Goal: Task Accomplishment & Management: Use online tool/utility

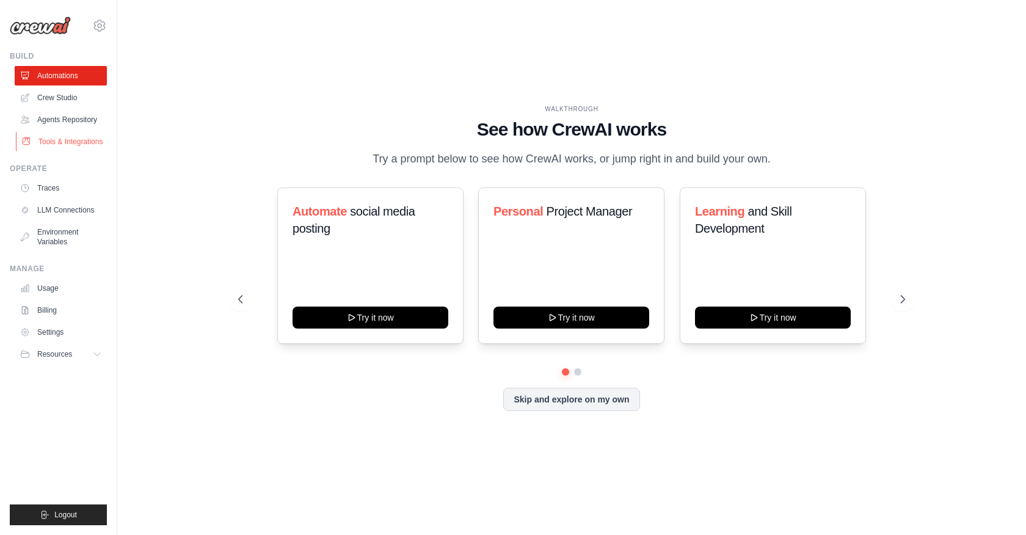
click at [43, 152] on link "Tools & Integrations" at bounding box center [62, 142] width 92 height 20
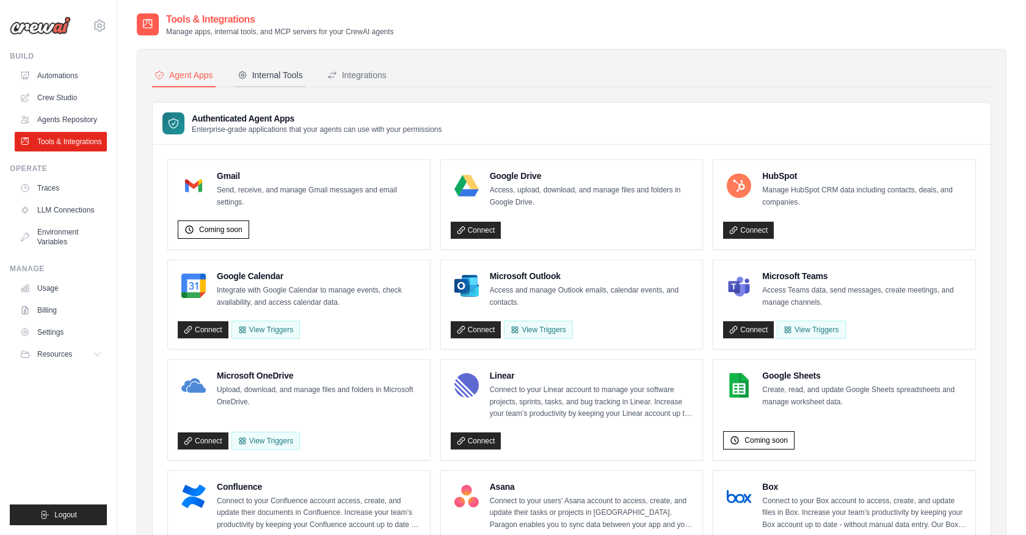
click at [285, 75] on div "Internal Tools" at bounding box center [270, 75] width 65 height 12
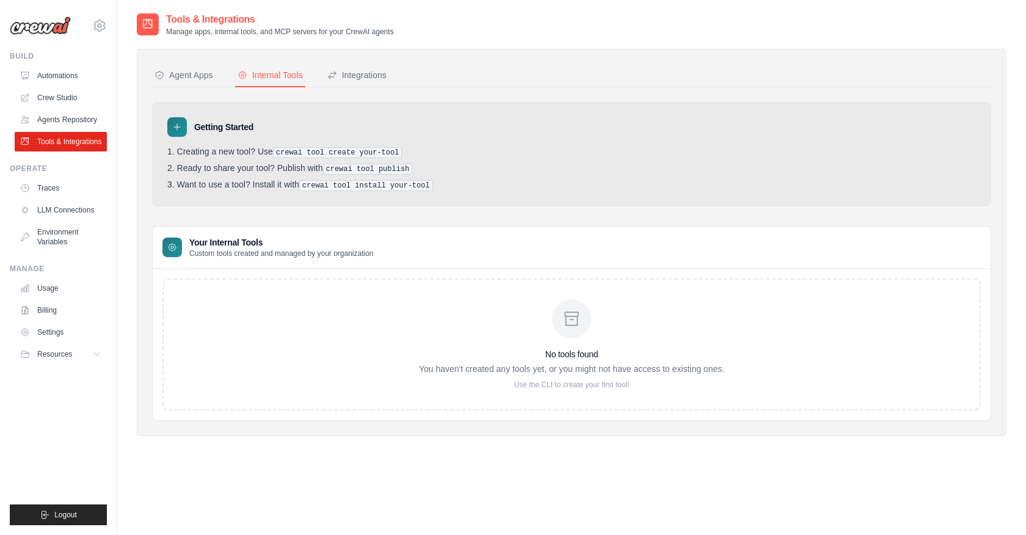
click at [178, 128] on icon at bounding box center [177, 127] width 10 height 10
click at [378, 76] on div "Integrations" at bounding box center [356, 75] width 59 height 12
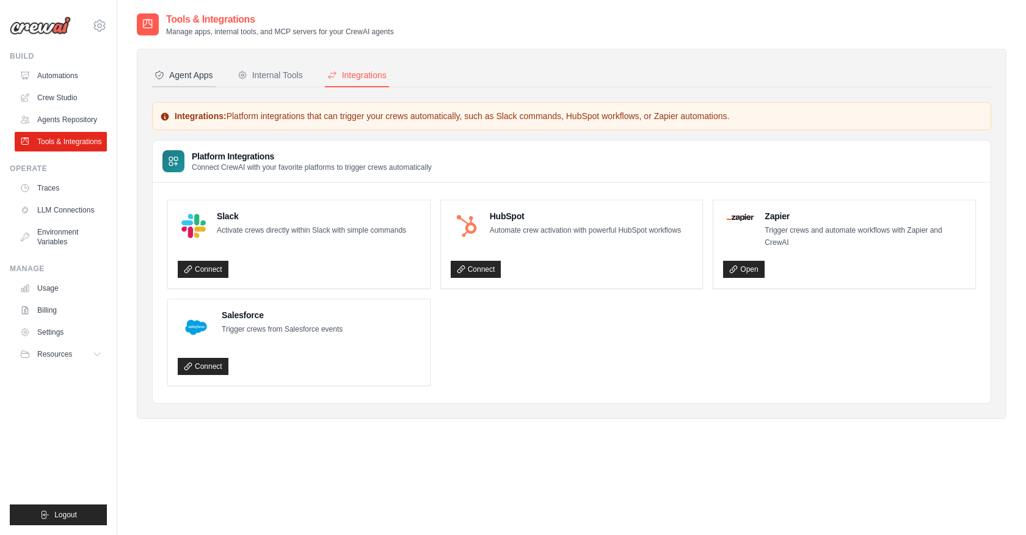
click at [195, 71] on div "Agent Apps" at bounding box center [184, 75] width 59 height 12
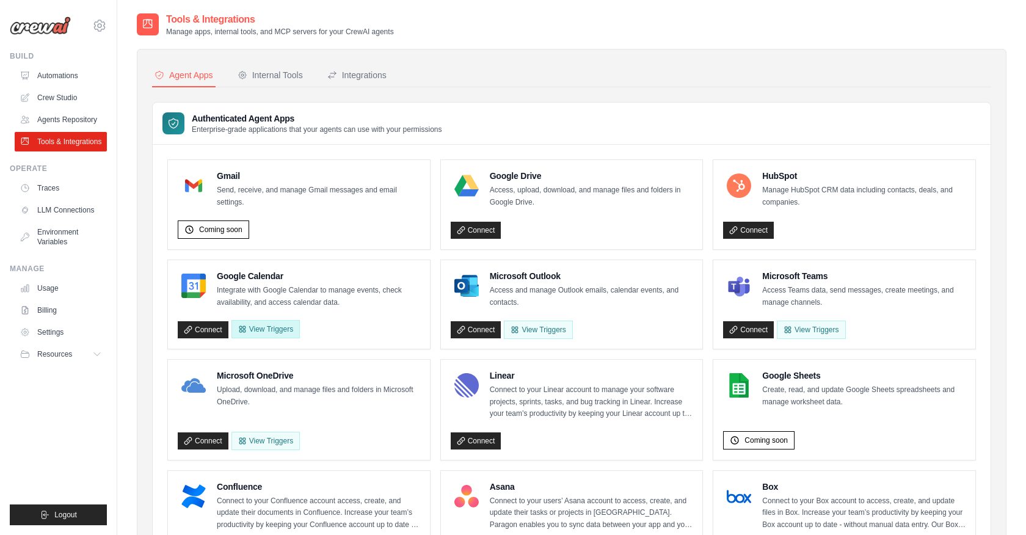
click at [269, 331] on button "View Triggers" at bounding box center [266, 329] width 68 height 18
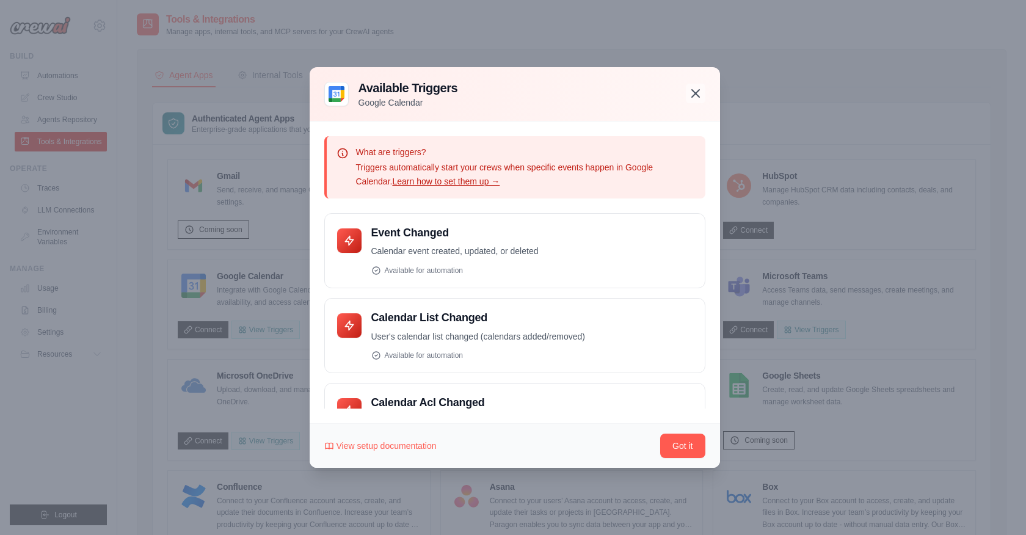
click at [700, 93] on icon "button" at bounding box center [696, 93] width 15 height 15
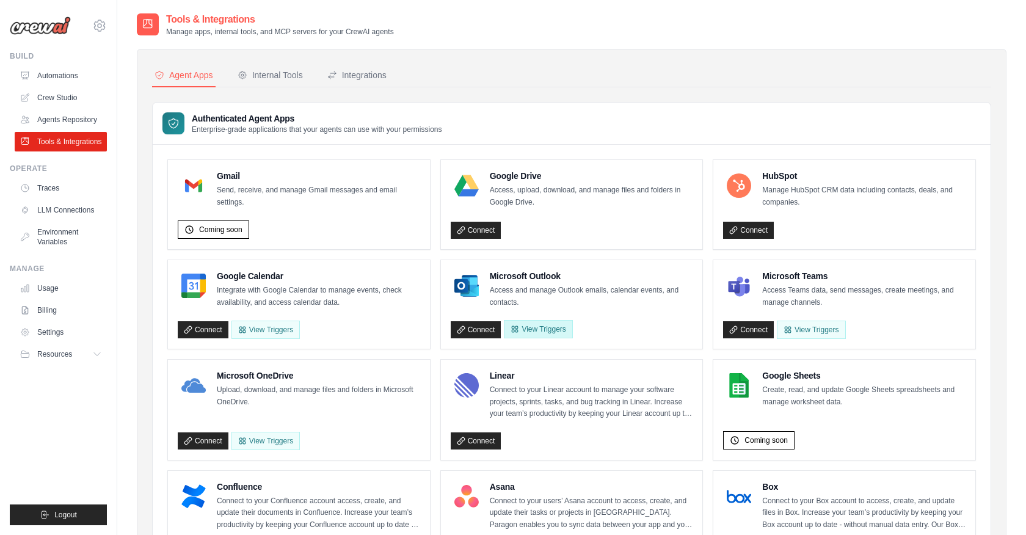
click at [533, 327] on button "View Triggers" at bounding box center [538, 329] width 68 height 18
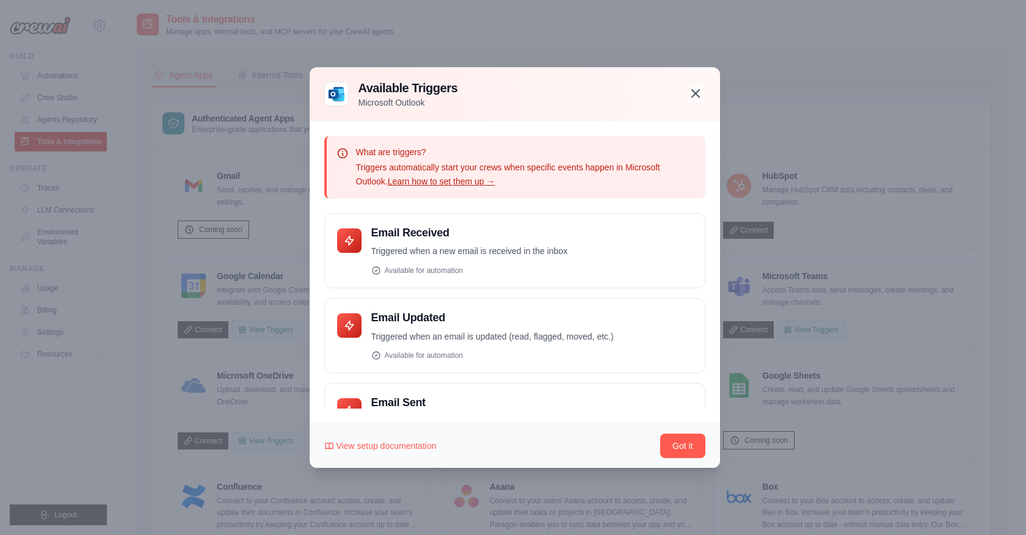
click at [696, 92] on icon "button" at bounding box center [695, 93] width 7 height 7
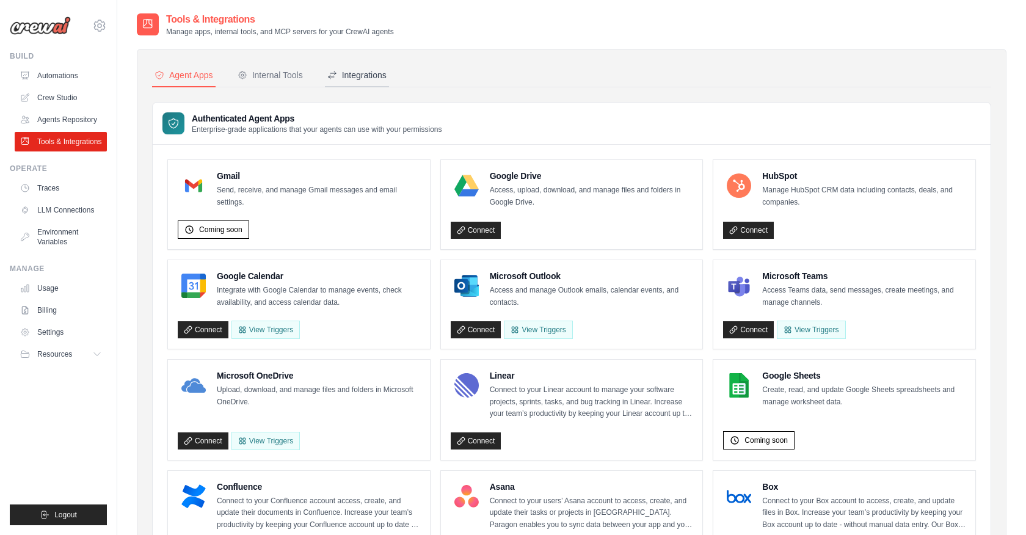
click at [380, 69] on div "Integrations" at bounding box center [356, 75] width 59 height 12
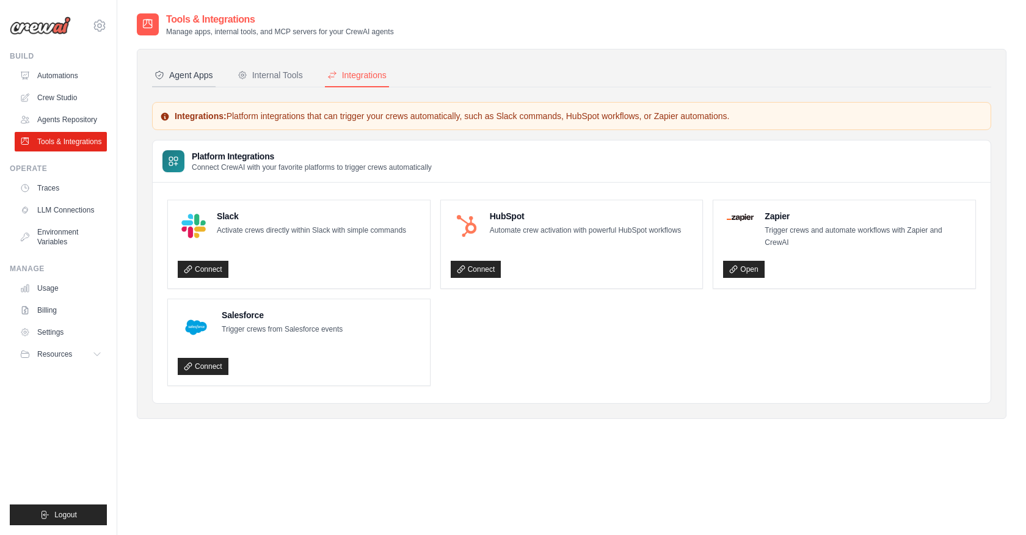
click at [202, 75] on div "Agent Apps" at bounding box center [184, 75] width 59 height 12
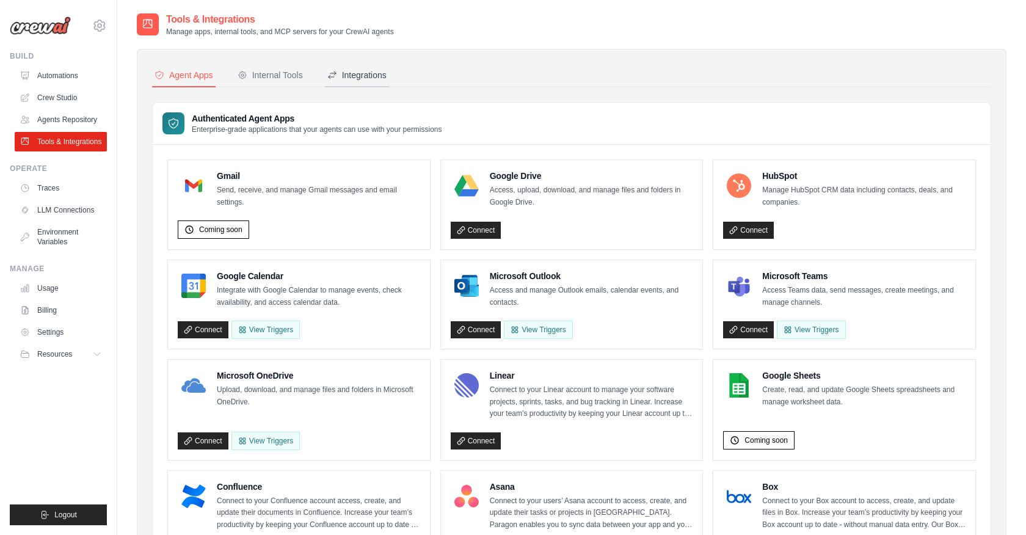
click at [372, 80] on div "Integrations" at bounding box center [356, 75] width 59 height 12
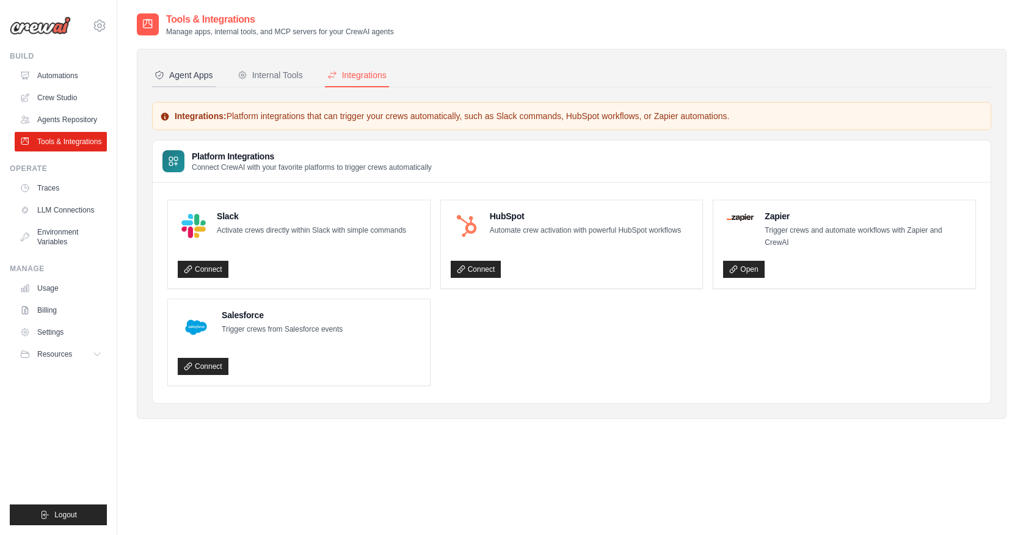
click at [178, 74] on div "Agent Apps" at bounding box center [184, 75] width 59 height 12
